Goal: Task Accomplishment & Management: Manage account settings

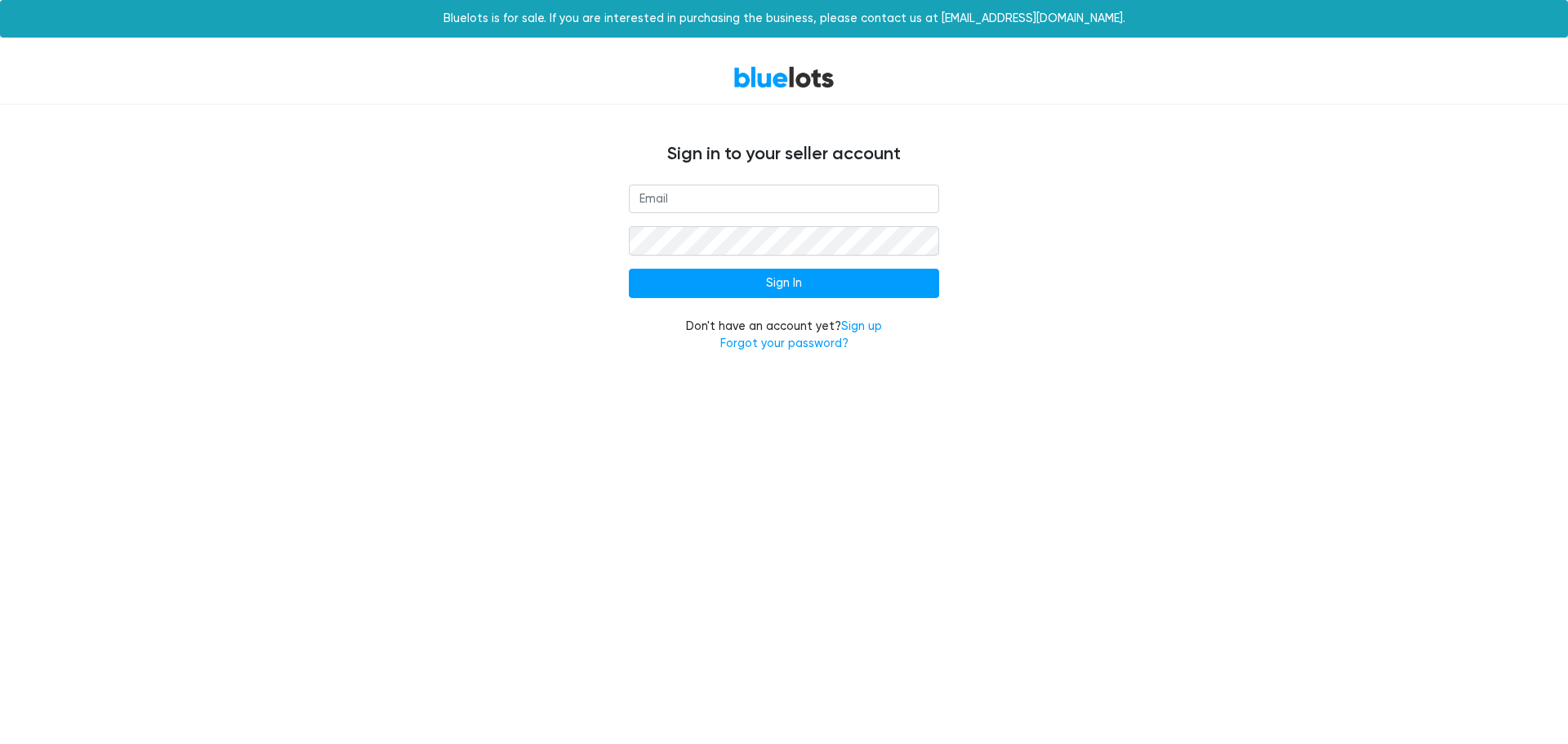
type input "[EMAIL_ADDRESS][DOMAIN_NAME]"
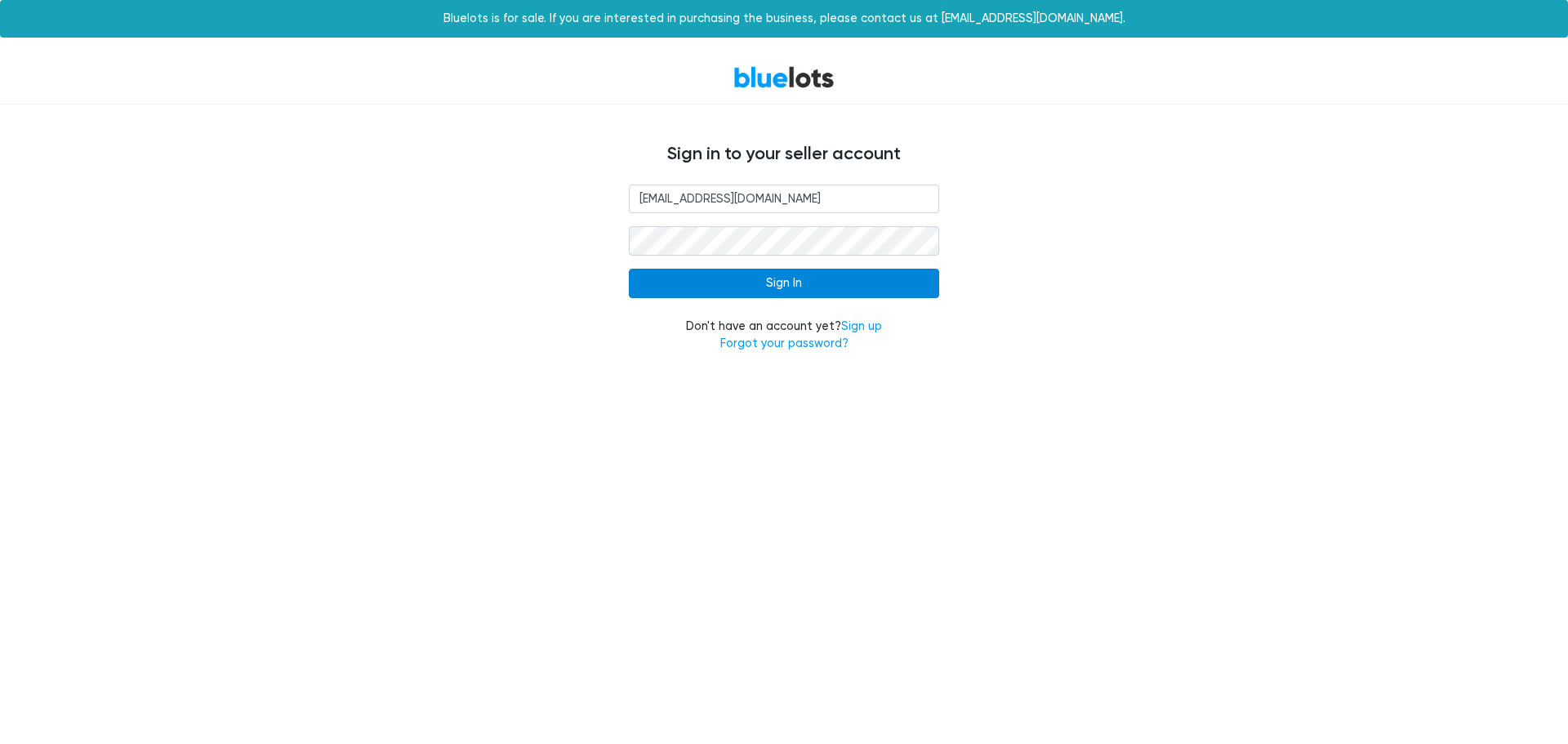
click at [769, 283] on input "Sign In" at bounding box center [784, 284] width 310 height 29
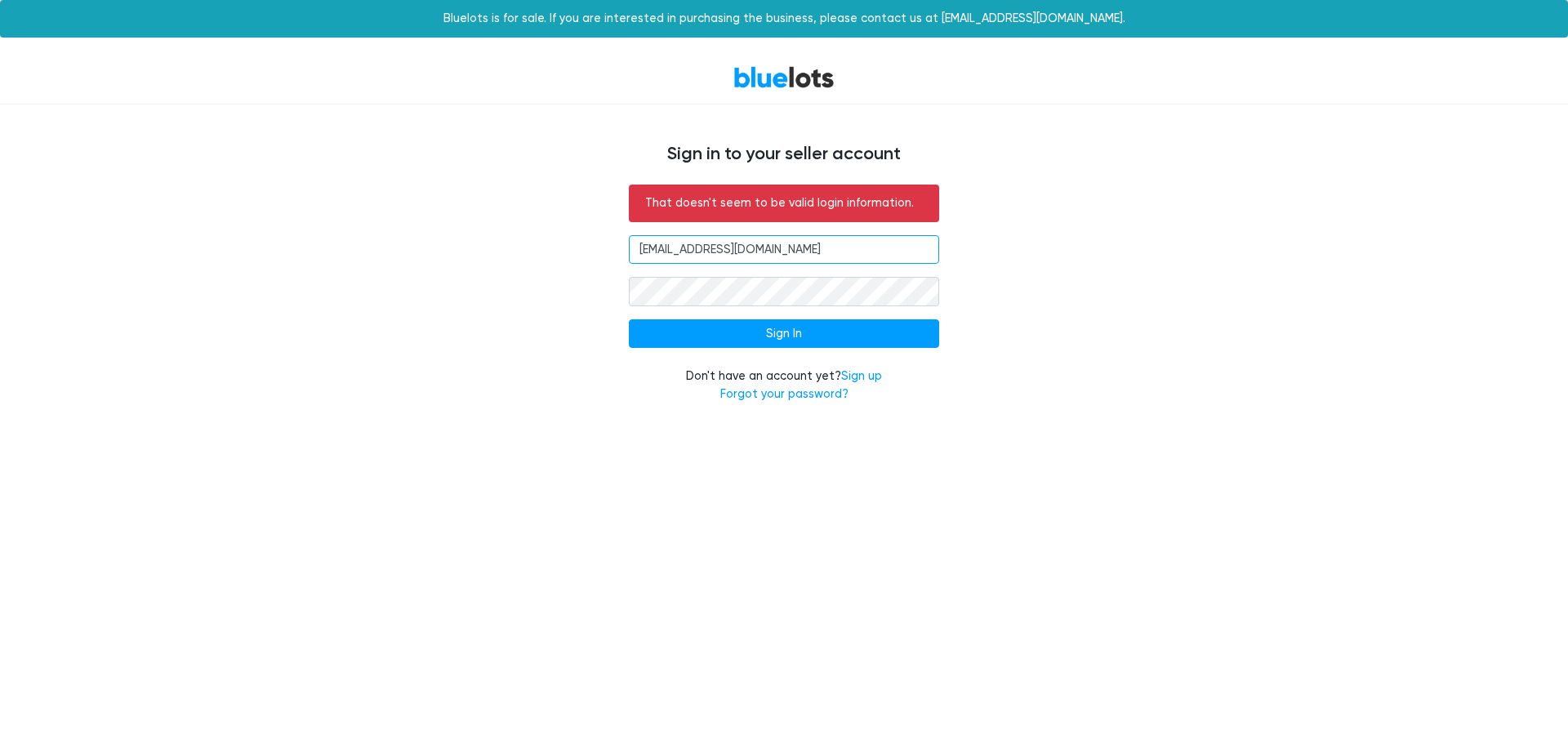
click at [629, 264] on div at bounding box center [629, 264] width 0 height 0
type input "vertexbrands@outlook.com"
click at [810, 337] on input "Sign In" at bounding box center [784, 334] width 310 height 29
